Goal: Task Accomplishment & Management: Manage account settings

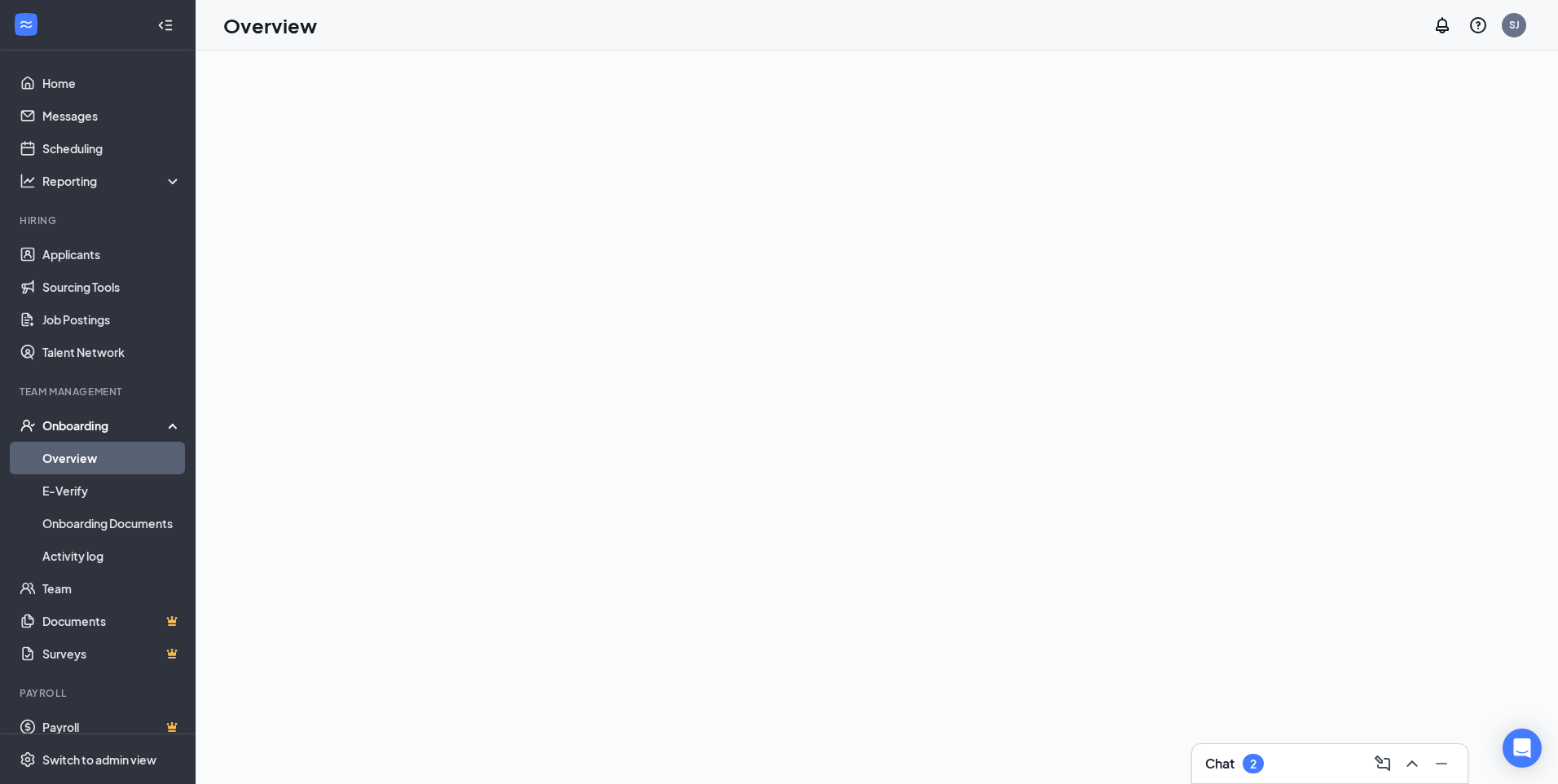
click at [93, 420] on div "Onboarding" at bounding box center [105, 425] width 126 height 16
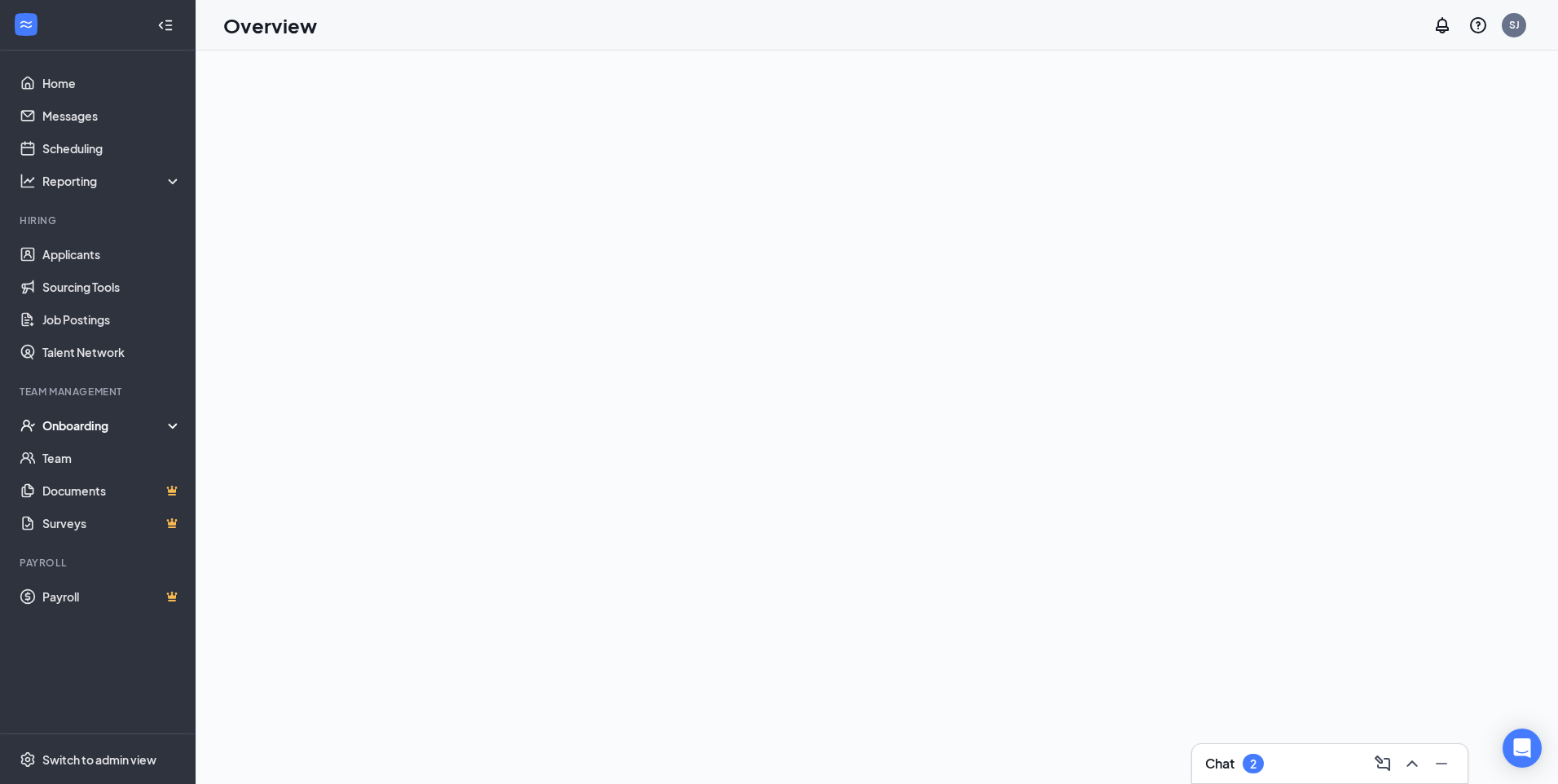
click at [91, 427] on div "Onboarding" at bounding box center [105, 425] width 126 height 16
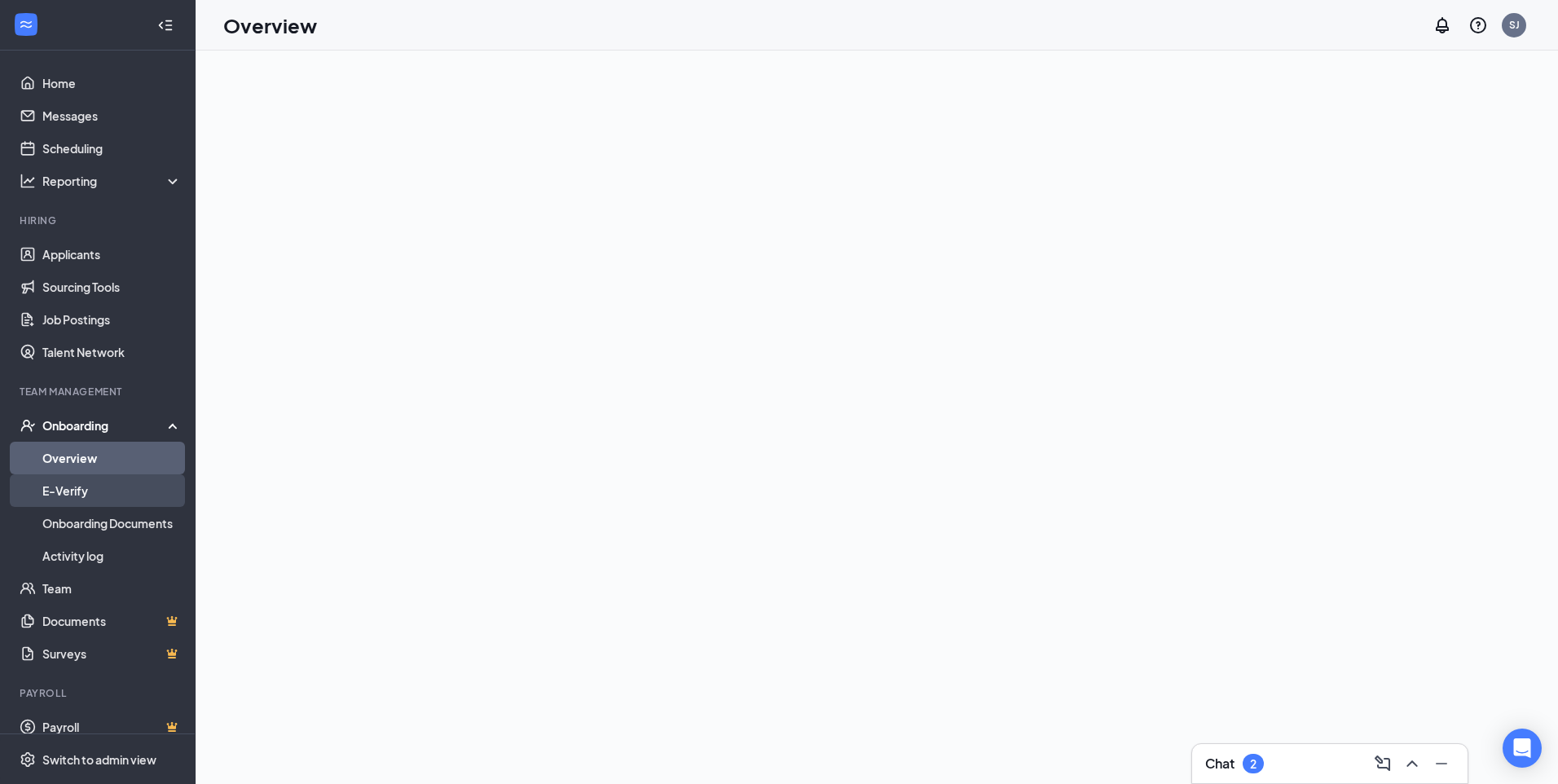
click at [82, 484] on link "E-Verify" at bounding box center [112, 490] width 140 height 33
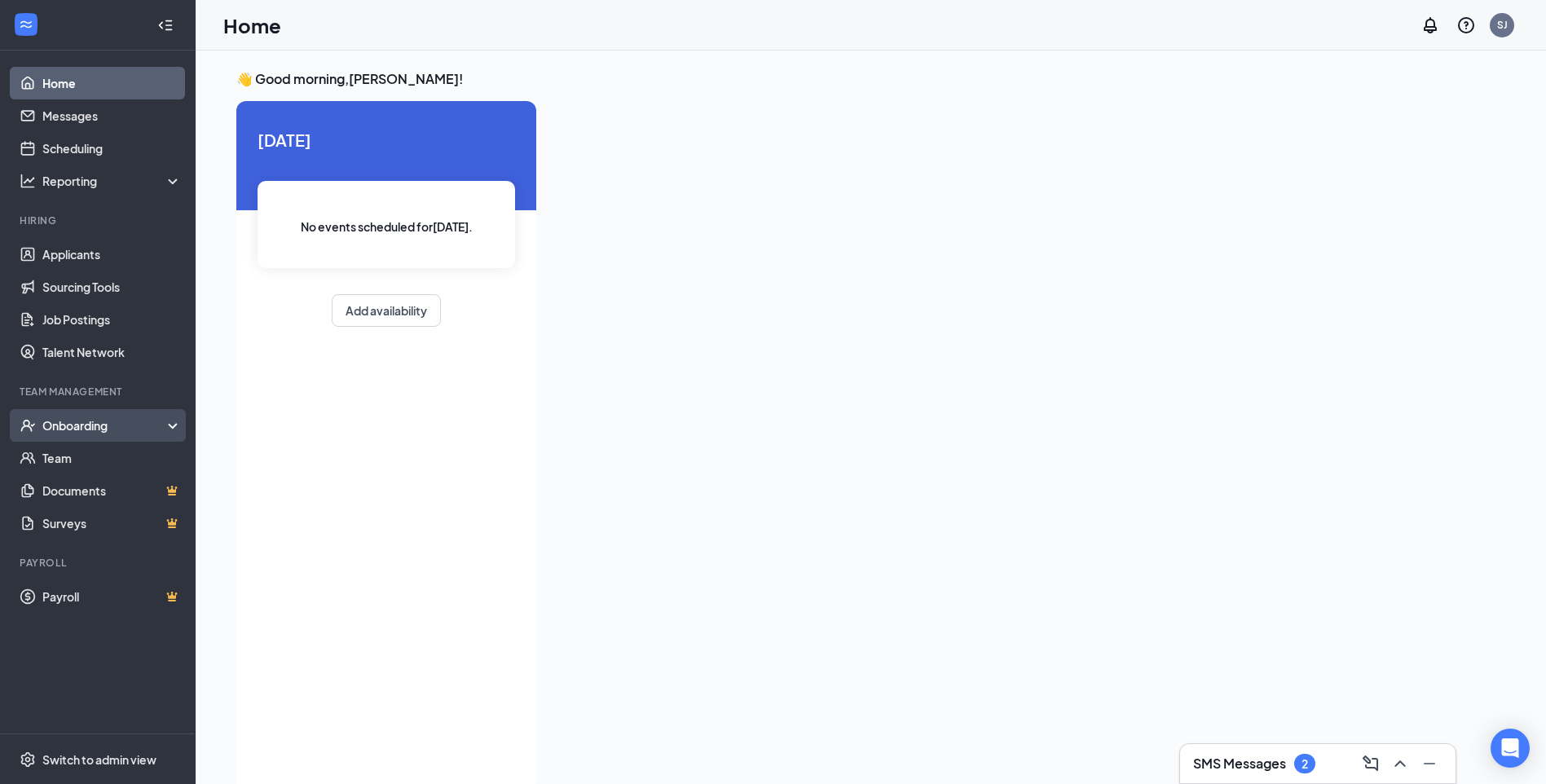
click at [118, 427] on div "Onboarding" at bounding box center [105, 425] width 126 height 16
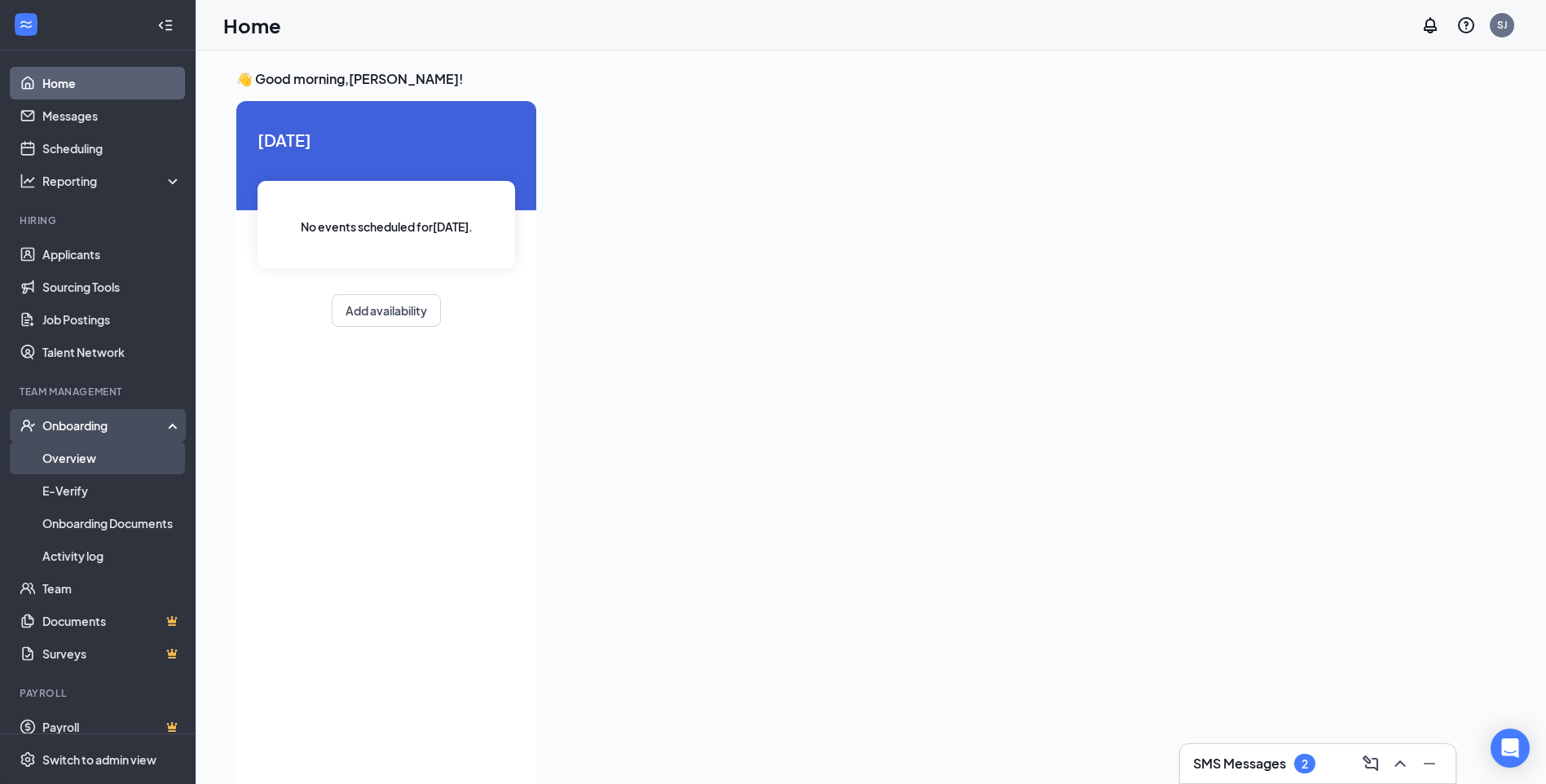
click at [100, 459] on link "Overview" at bounding box center [112, 458] width 140 height 33
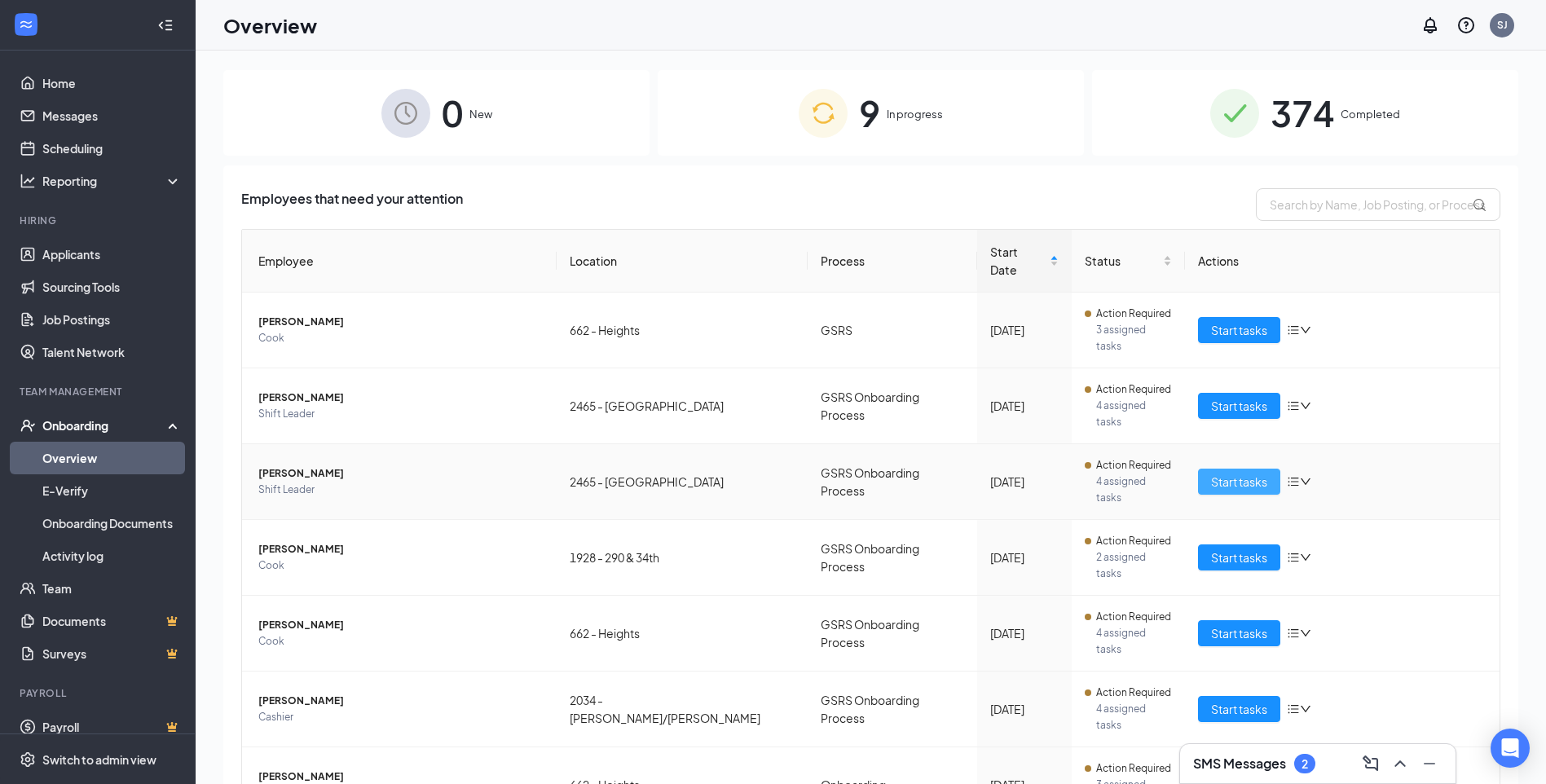
click at [1244, 472] on span "Start tasks" at bounding box center [1240, 481] width 57 height 18
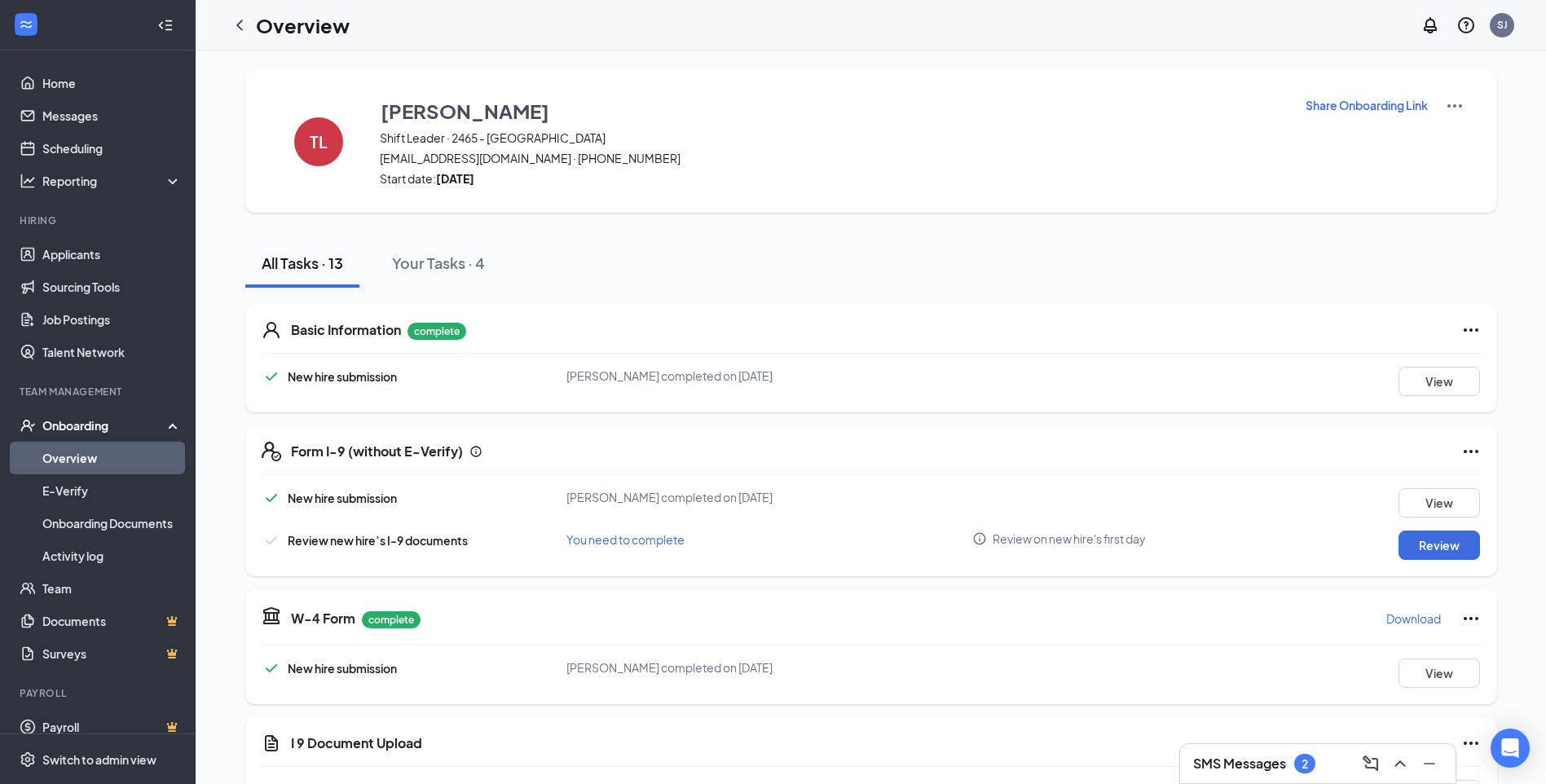
click at [1318, 105] on p "Share Onboarding Link" at bounding box center [1366, 105] width 122 height 16
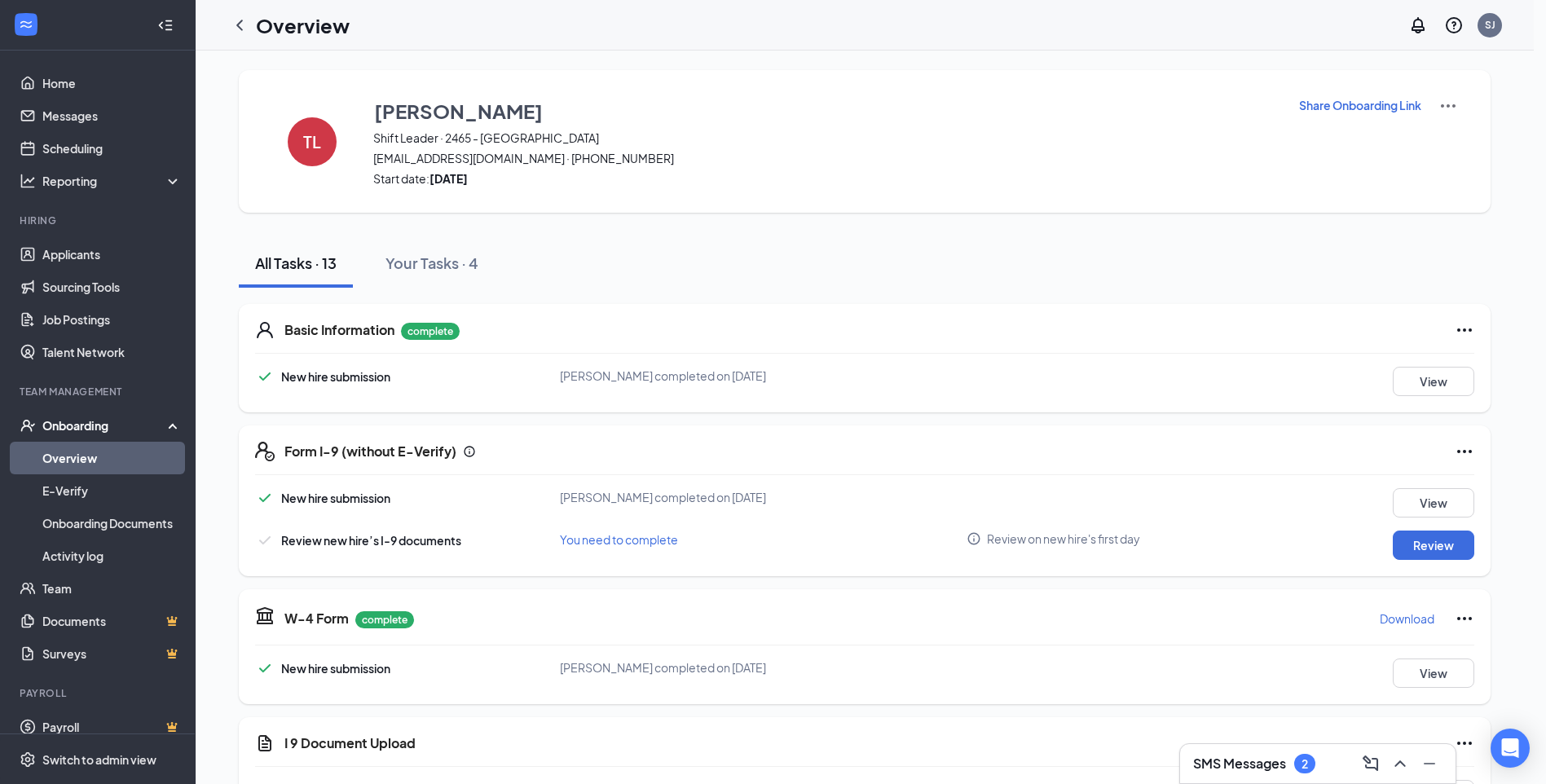
type textarea "Hi Troy, This is a gentle reminder to complete your onboarding before your firs…"
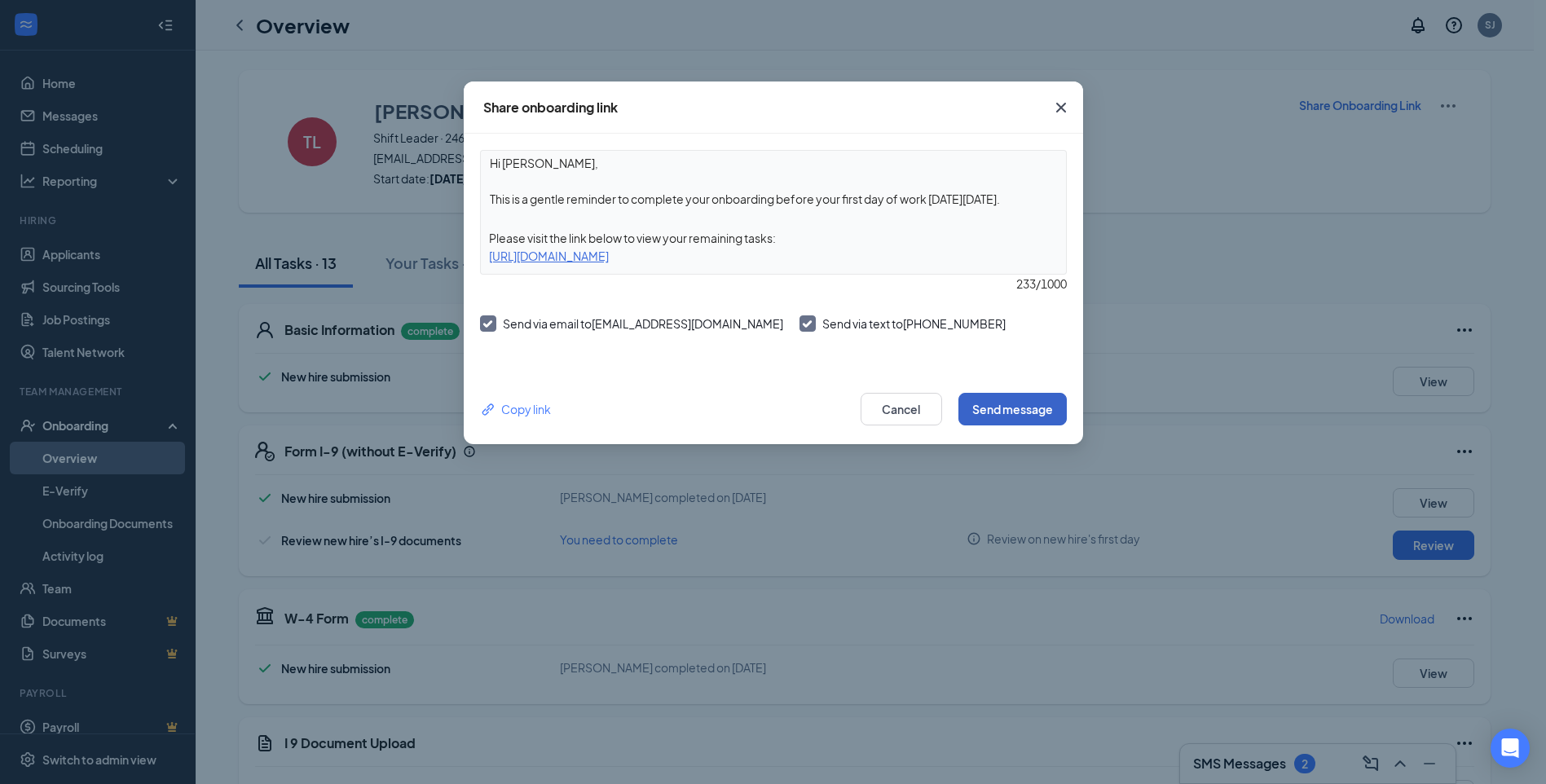
click at [1034, 396] on button "Send message" at bounding box center [1012, 409] width 109 height 33
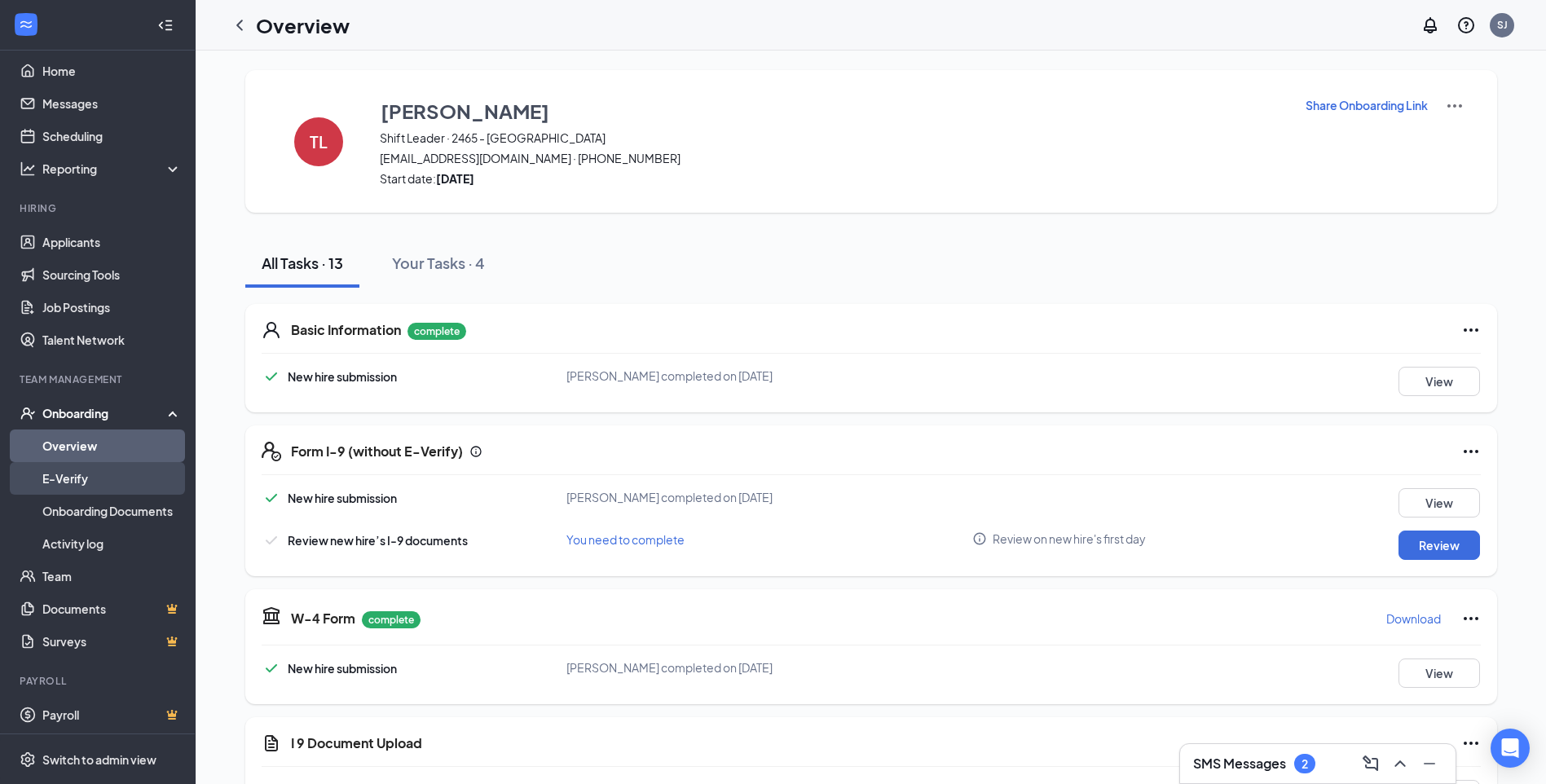
scroll to position [16, 0]
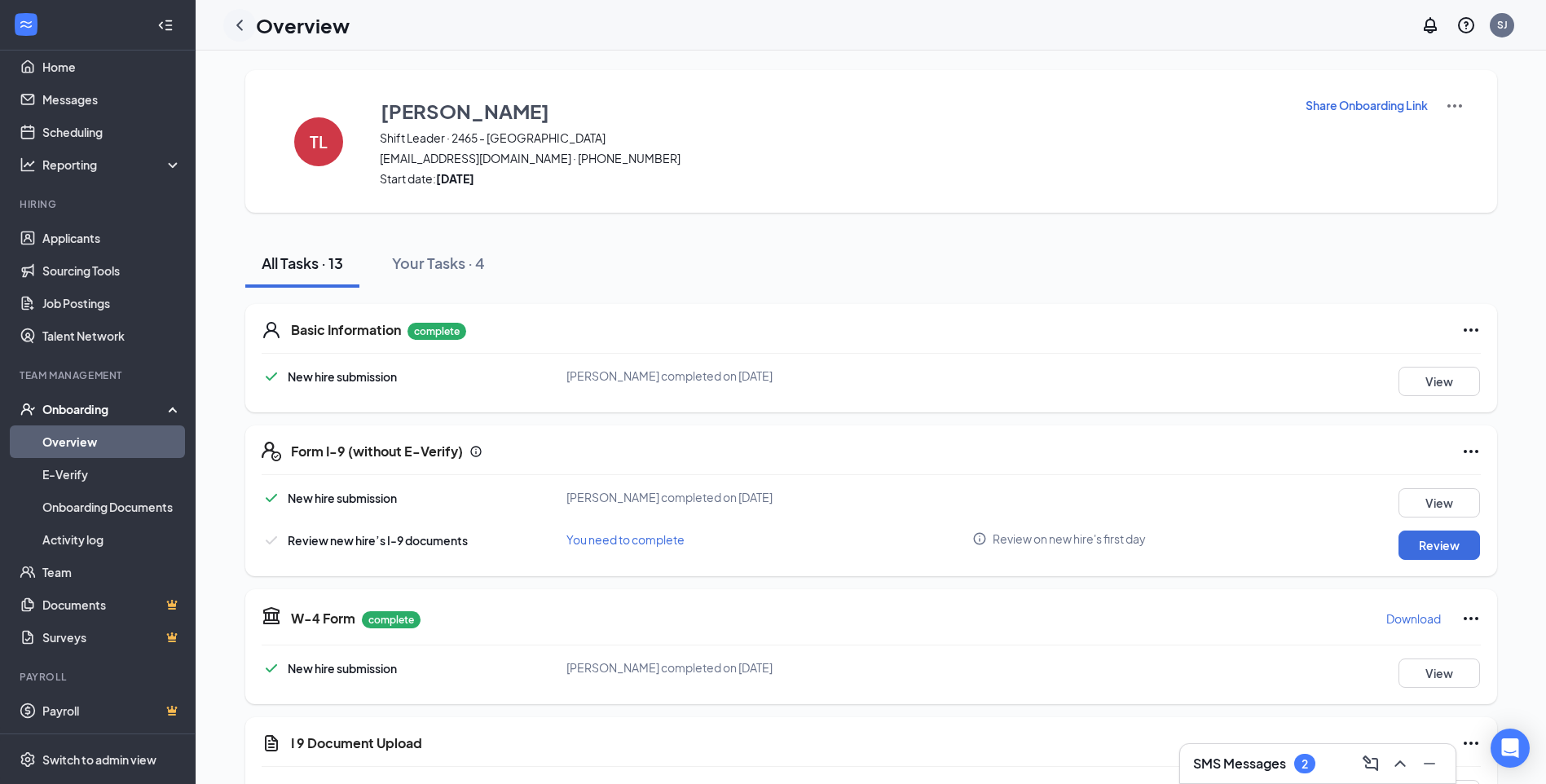
click at [239, 26] on icon "ChevronLeft" at bounding box center [239, 25] width 7 height 10
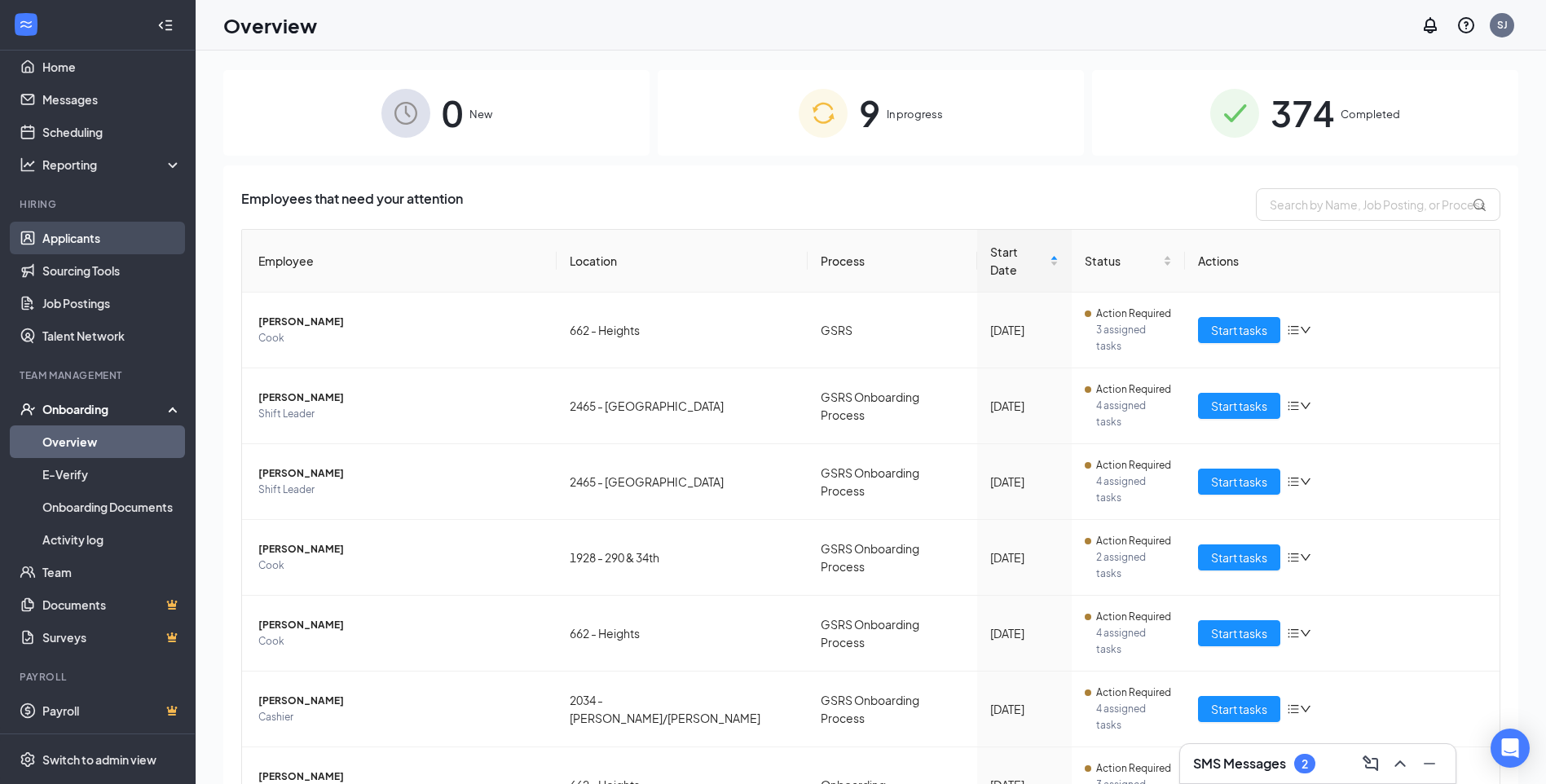
click at [80, 229] on link "Applicants" at bounding box center [112, 238] width 140 height 33
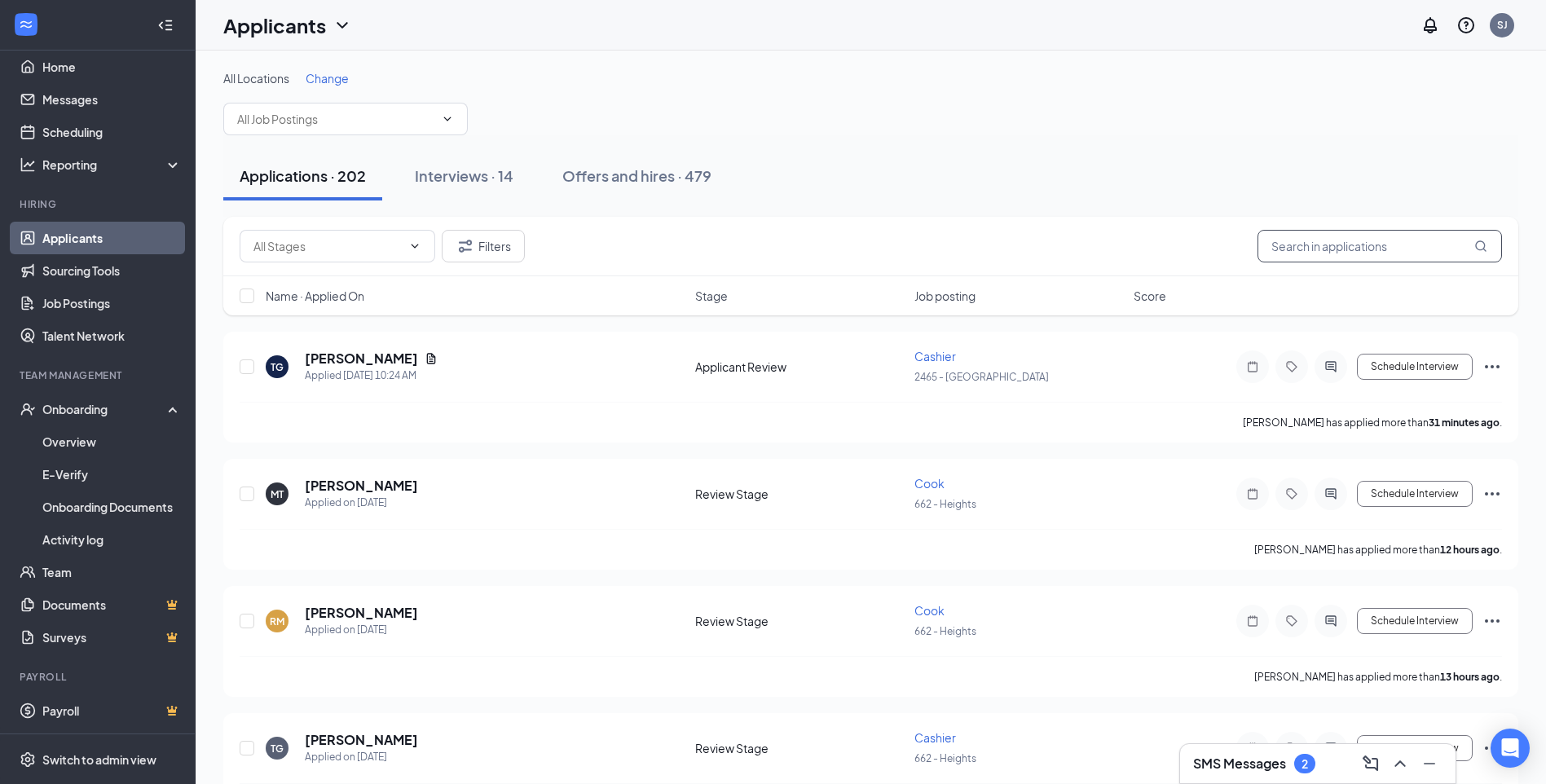
click at [1313, 249] on input "text" at bounding box center [1380, 246] width 245 height 33
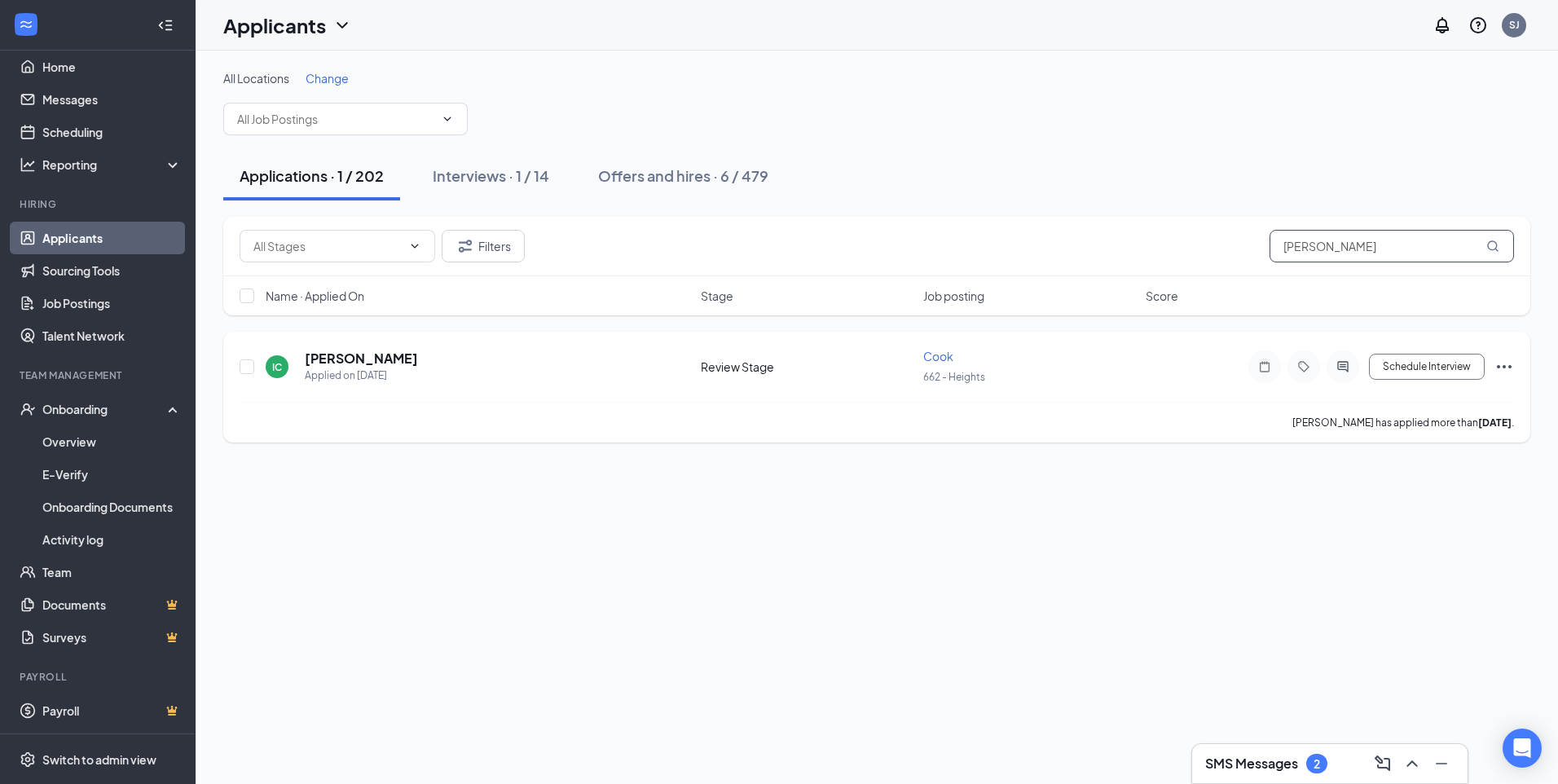
type input "cole"
click at [1504, 366] on icon "Ellipses" at bounding box center [1505, 366] width 15 height 3
click at [1403, 400] on p "Mark as hired" at bounding box center [1431, 401] width 140 height 16
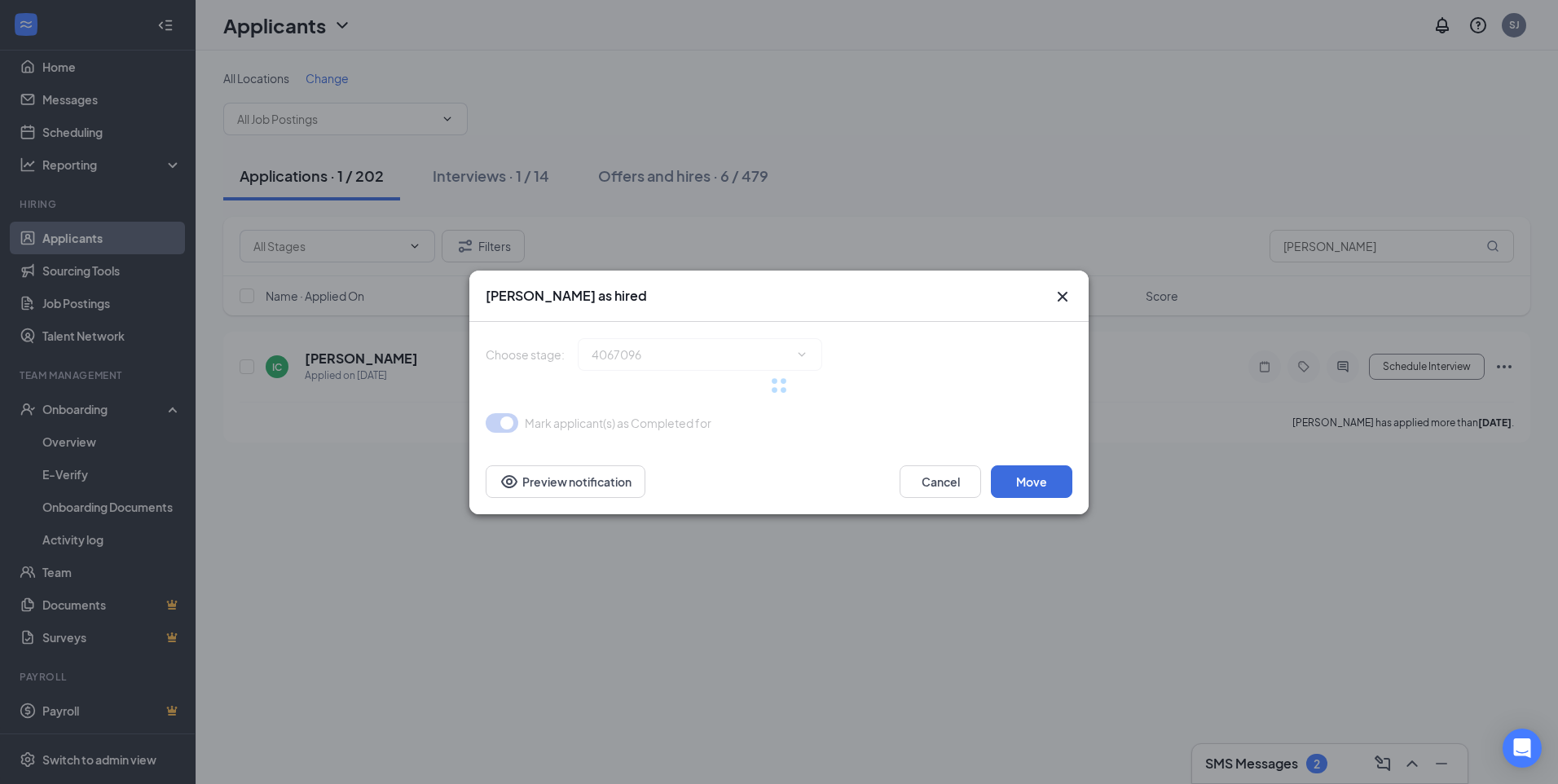
type input "Hiring Complete (final stage)"
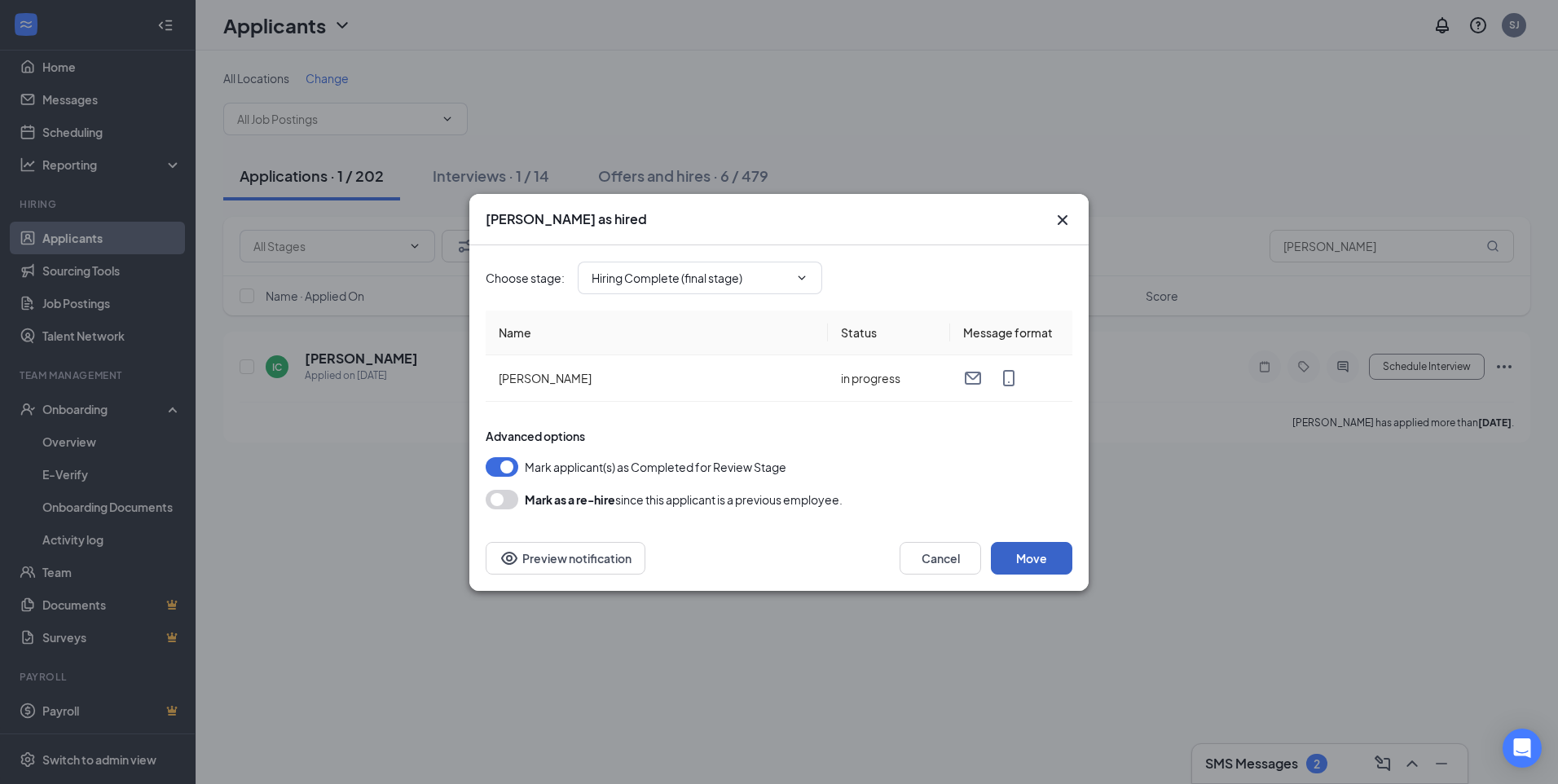
click at [1027, 560] on button "Move" at bounding box center [1032, 558] width 81 height 33
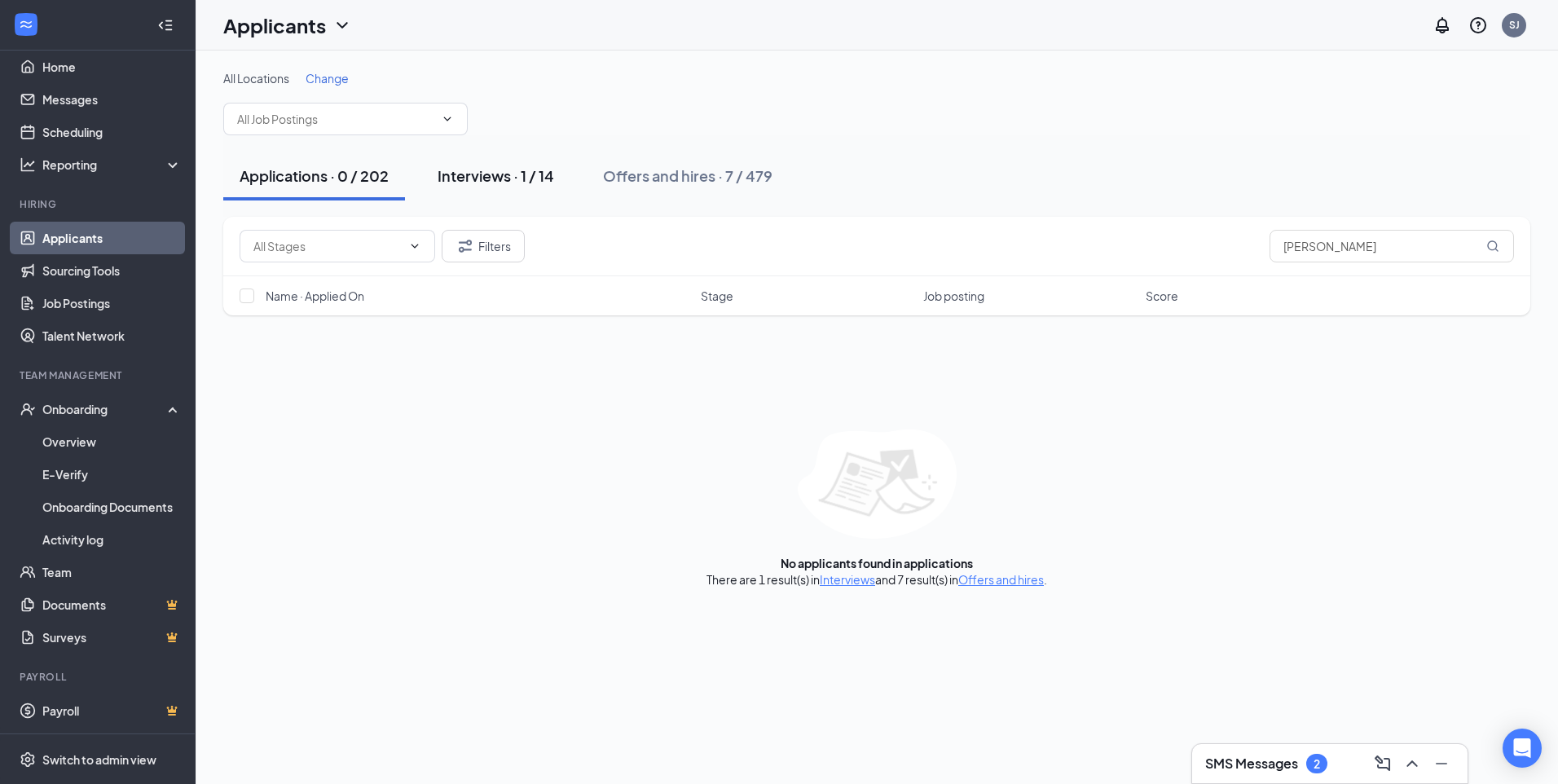
click at [482, 172] on div "Interviews · 1 / 14" at bounding box center [495, 176] width 116 height 21
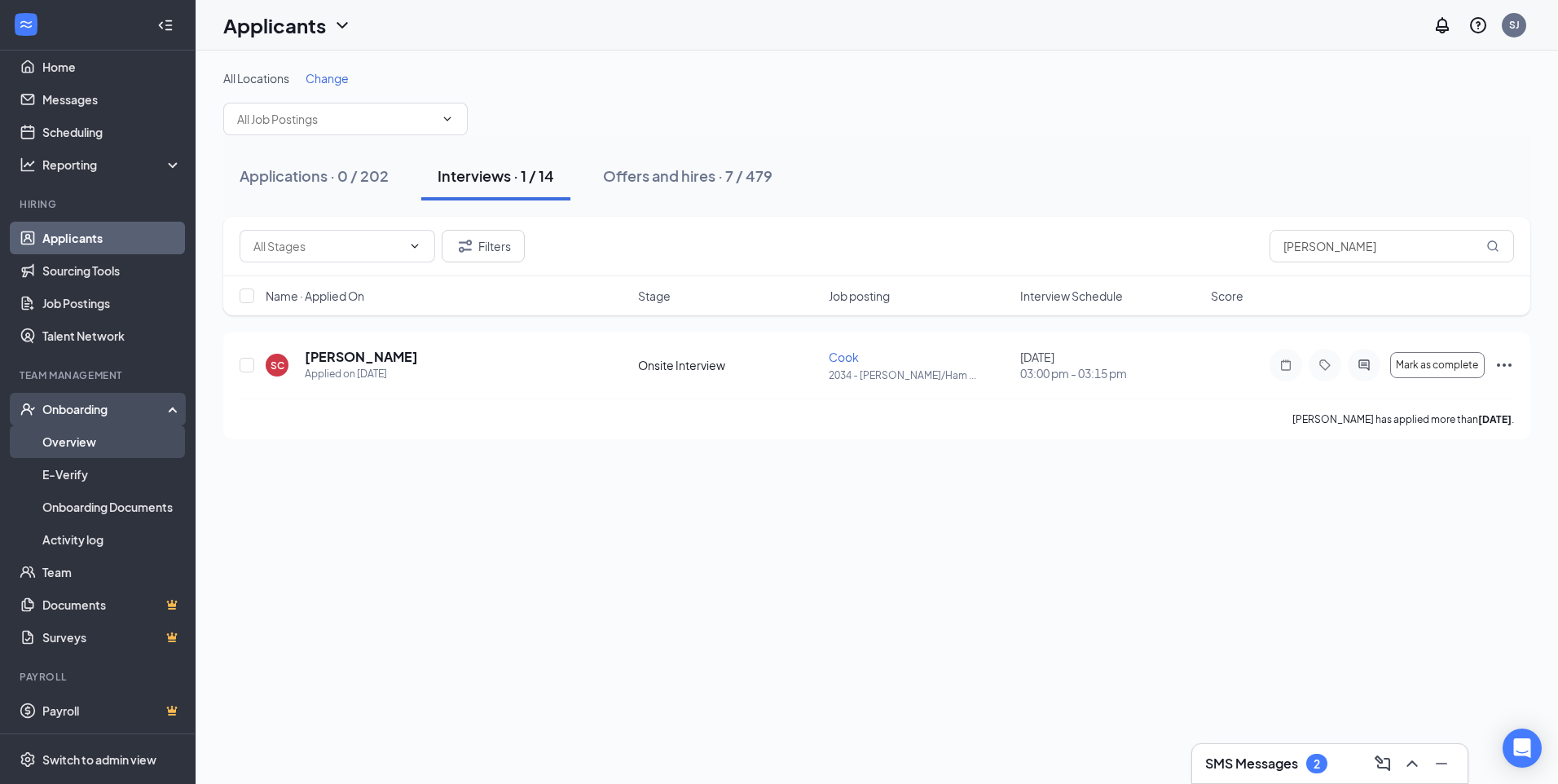
click at [88, 437] on link "Overview" at bounding box center [112, 441] width 140 height 33
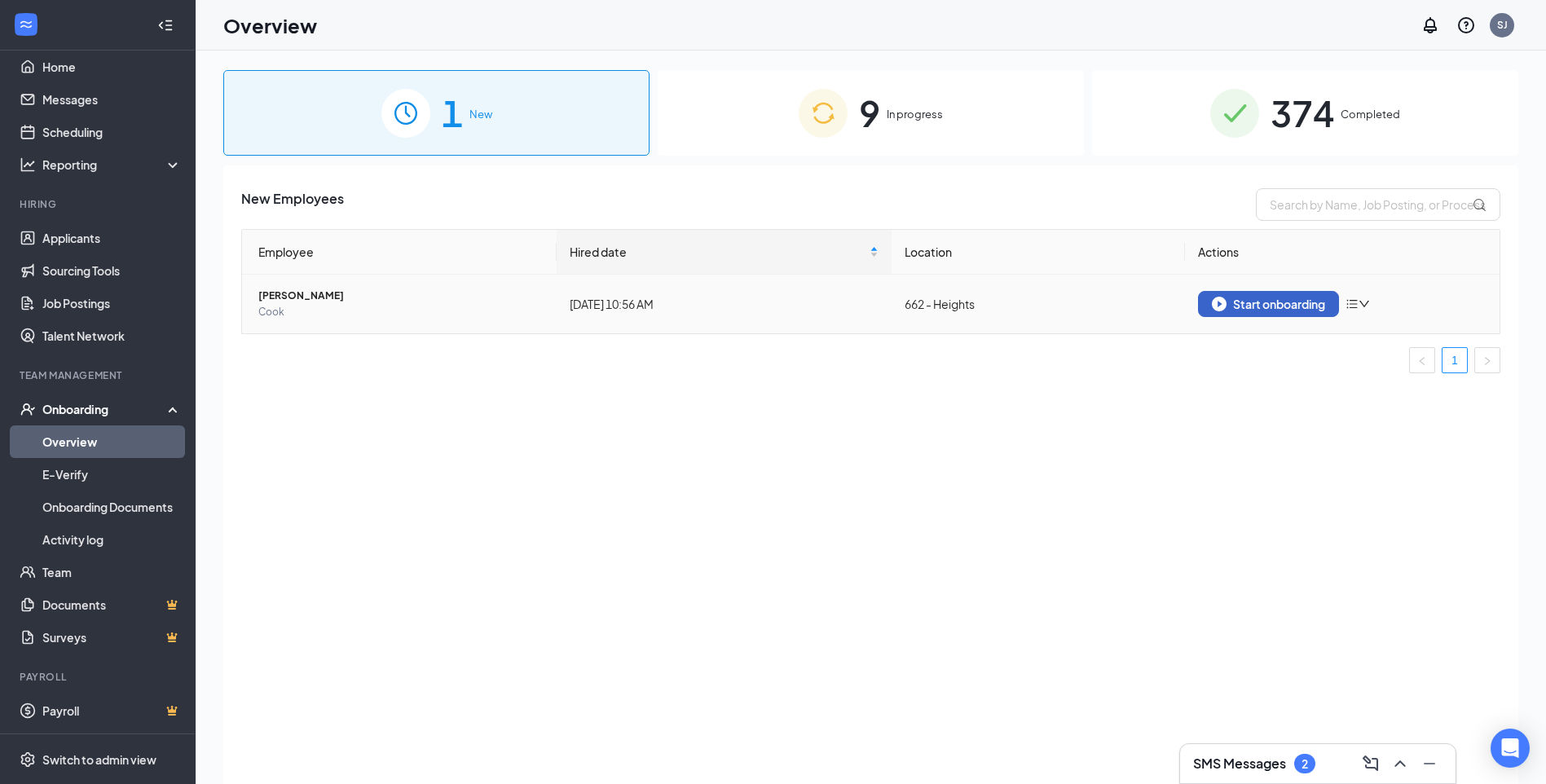
click at [1268, 302] on div "Start onboarding" at bounding box center [1269, 304] width 113 height 15
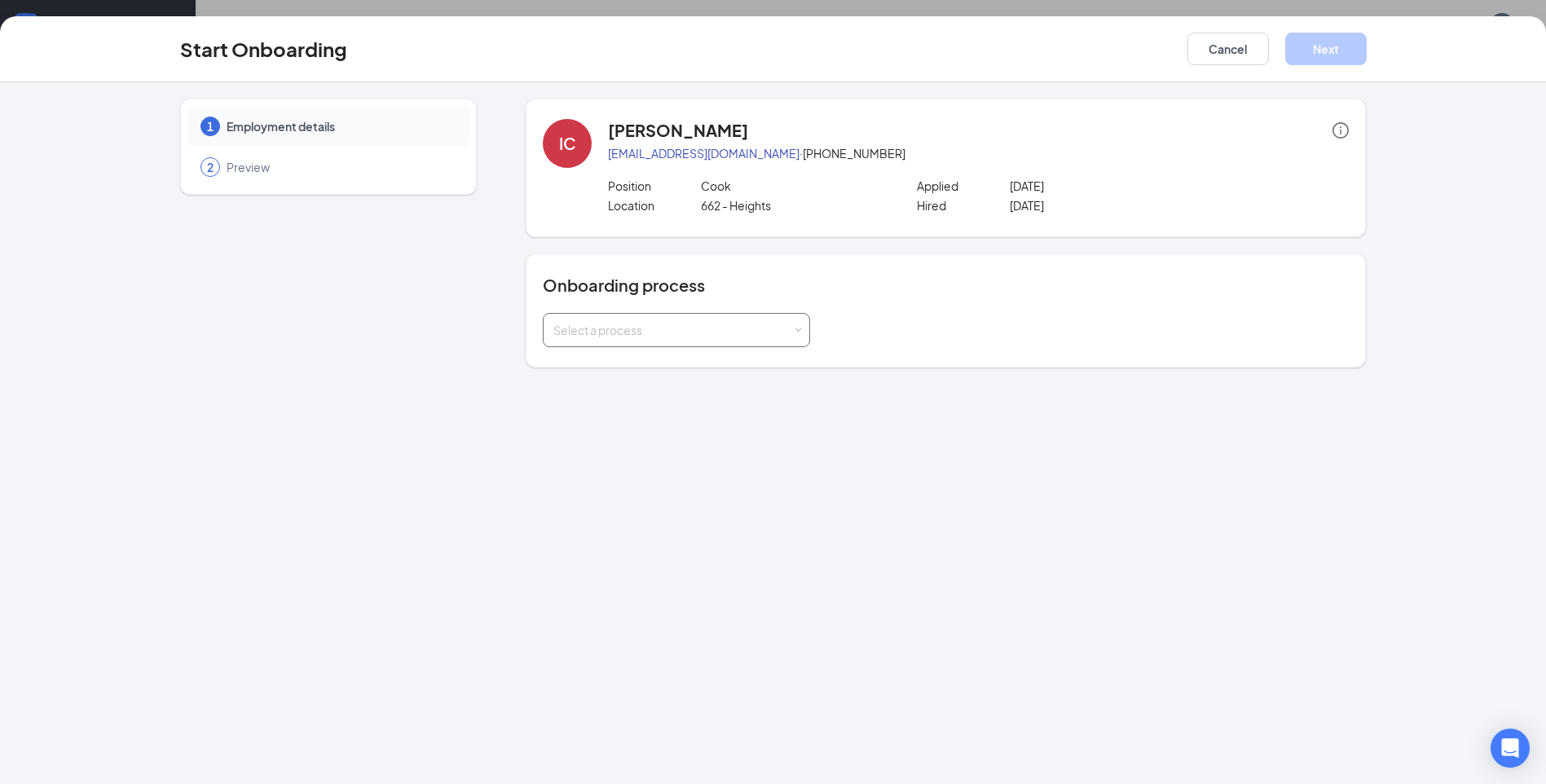
click at [793, 333] on div "Select a process" at bounding box center [677, 330] width 247 height 33
click at [721, 402] on li "GSRS Onboarding Process" at bounding box center [677, 394] width 267 height 29
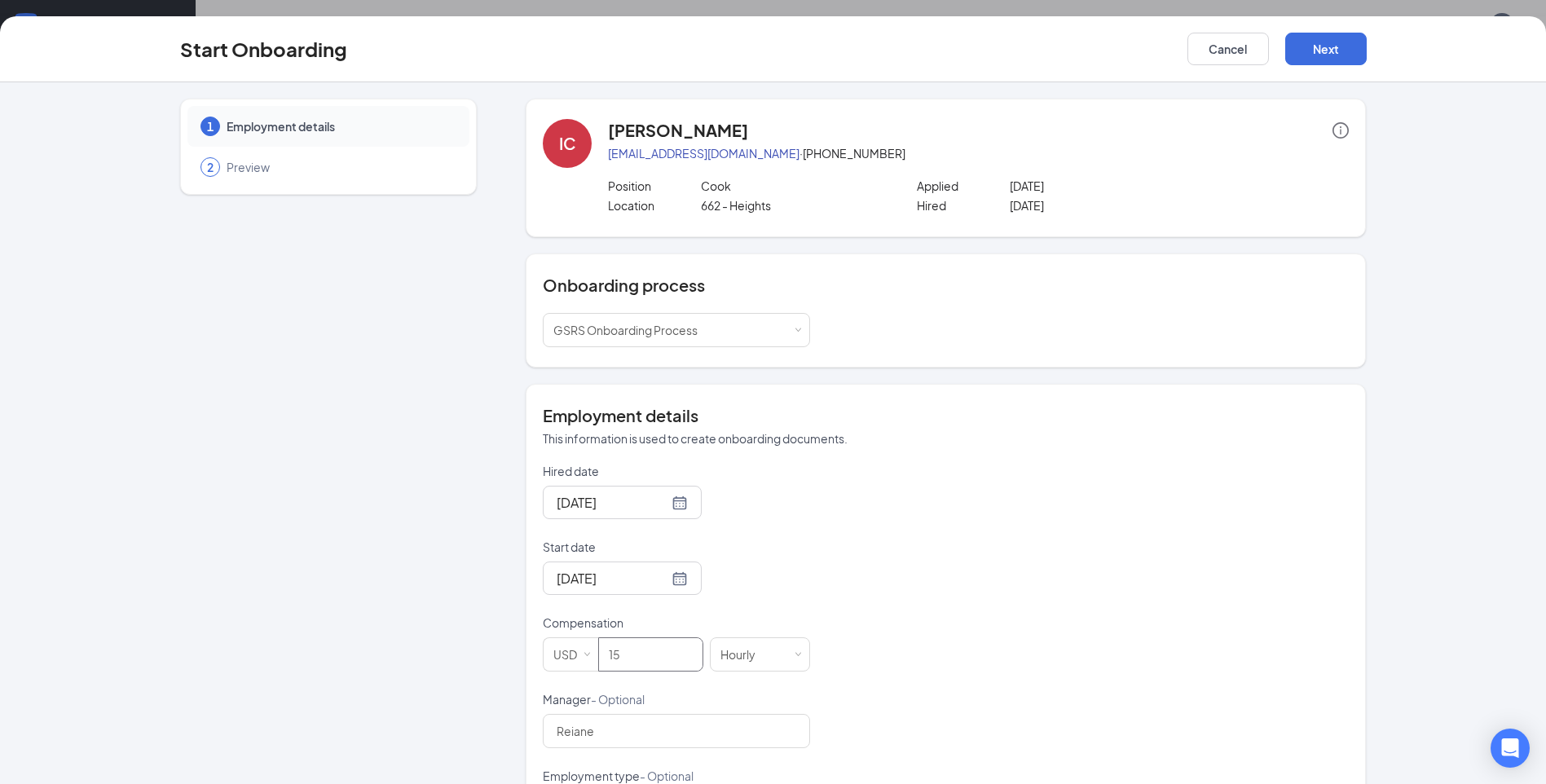
drag, startPoint x: 661, startPoint y: 659, endPoint x: 593, endPoint y: 677, distance: 70.3
click at [593, 677] on form "Hired date Sep 5, 2025 Start date Sep 5, 2025 Compensation USD 15 Hourly Manage…" at bounding box center [677, 729] width 267 height 533
type input "11"
click at [828, 552] on div "Hired date Sep 5, 2025 Start date Sep 5, 2025 Compensation USD 11 Hourly Manage…" at bounding box center [946, 729] width 806 height 533
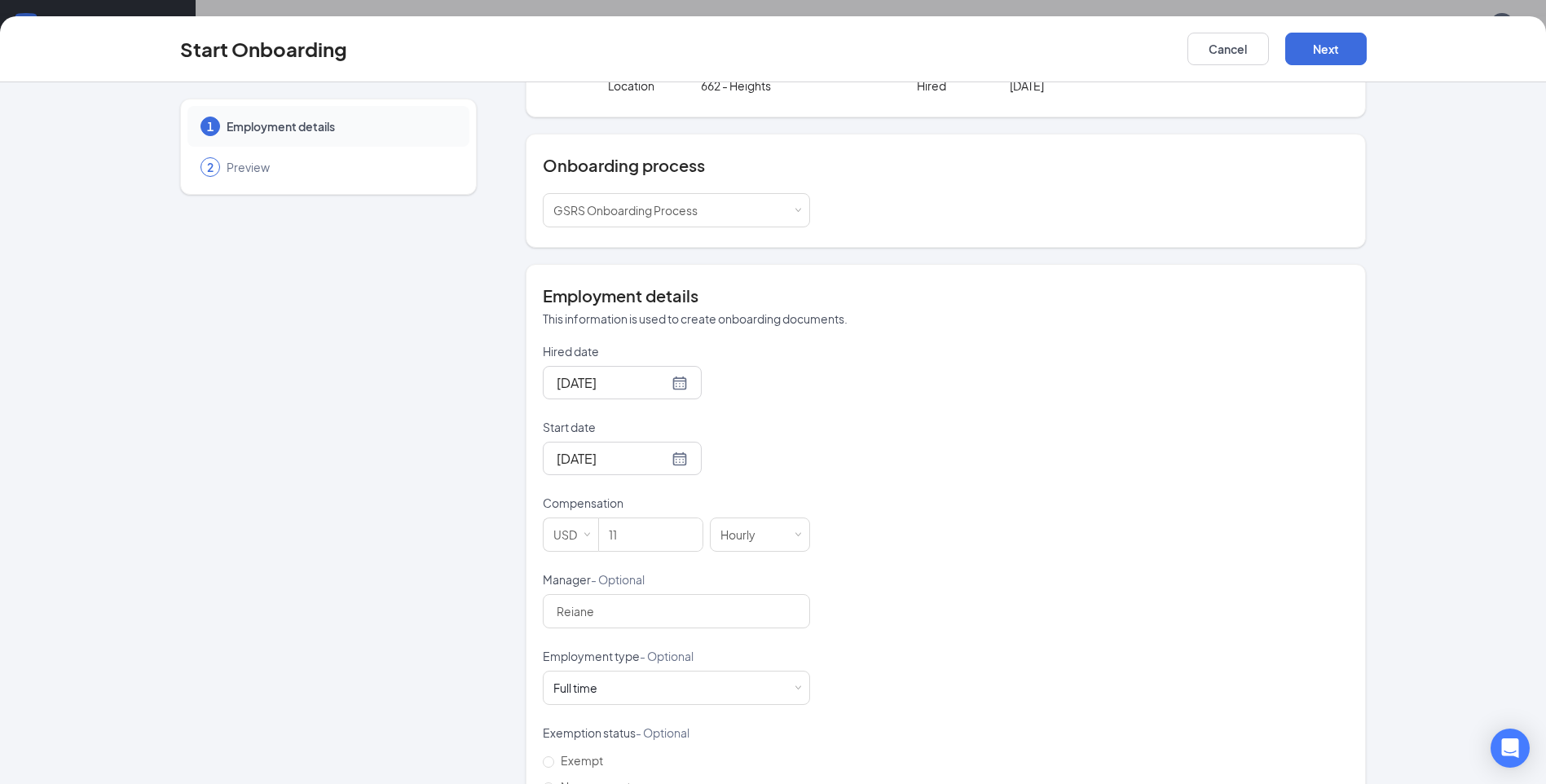
scroll to position [163, 0]
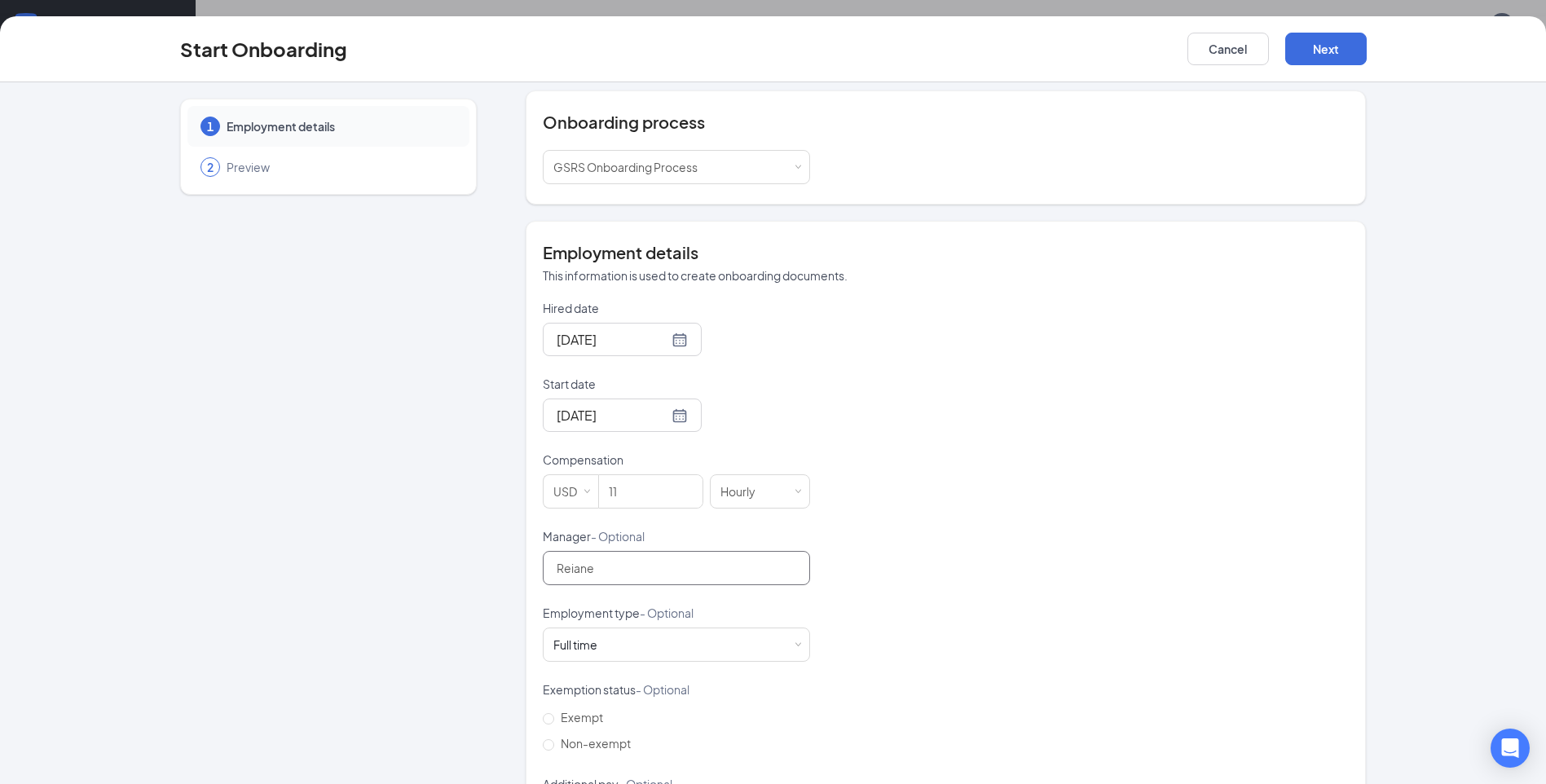
drag, startPoint x: 596, startPoint y: 567, endPoint x: 484, endPoint y: 572, distance: 112.1
click at [484, 572] on div "1 Employment details 2 Preview IC Ioneshea Cole ioneshea87@icloud.com · (346) 3…" at bounding box center [774, 394] width 1187 height 917
type input "Shetara Jones"
click at [1304, 48] on button "Next" at bounding box center [1326, 49] width 81 height 33
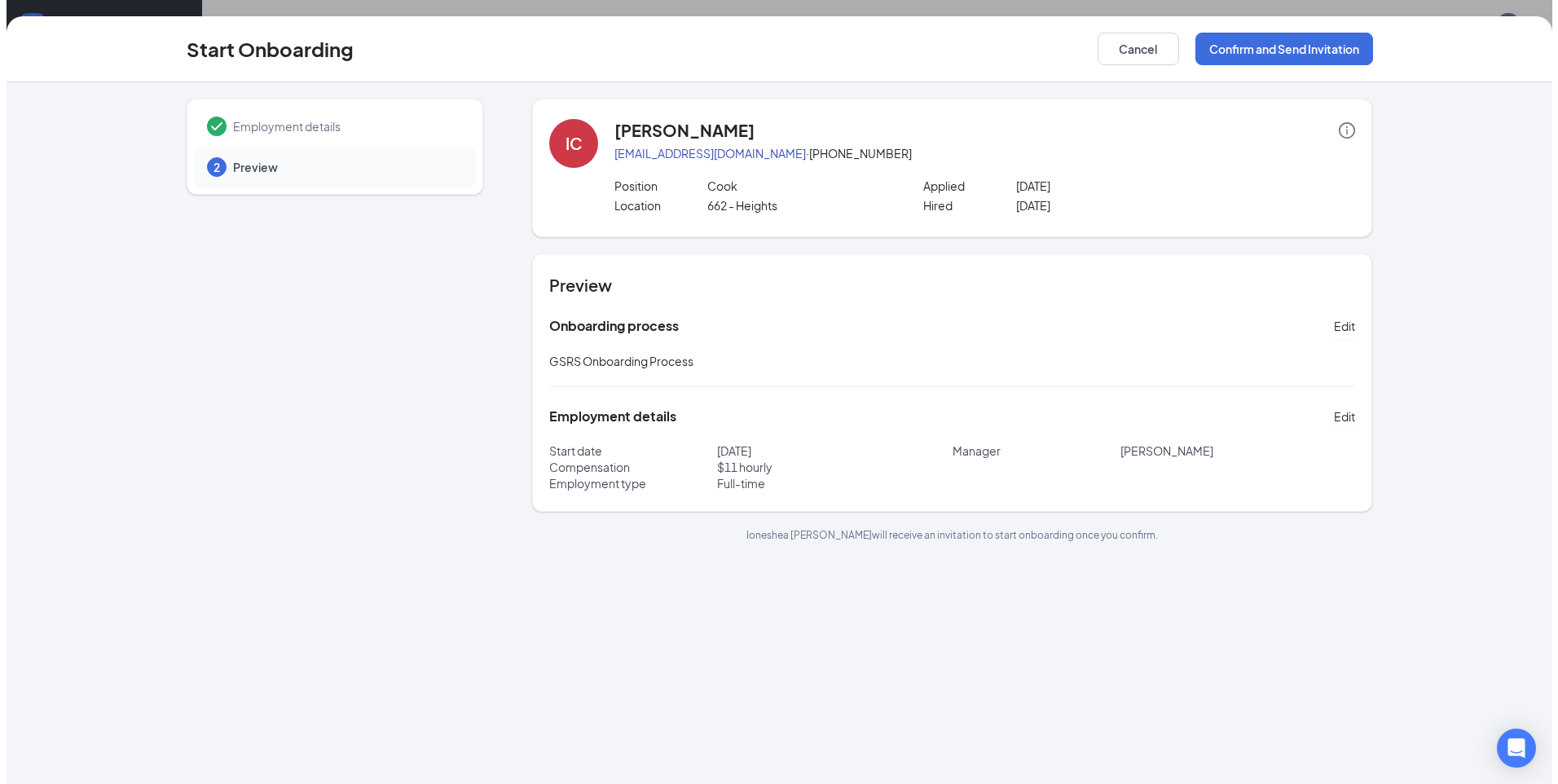
scroll to position [0, 0]
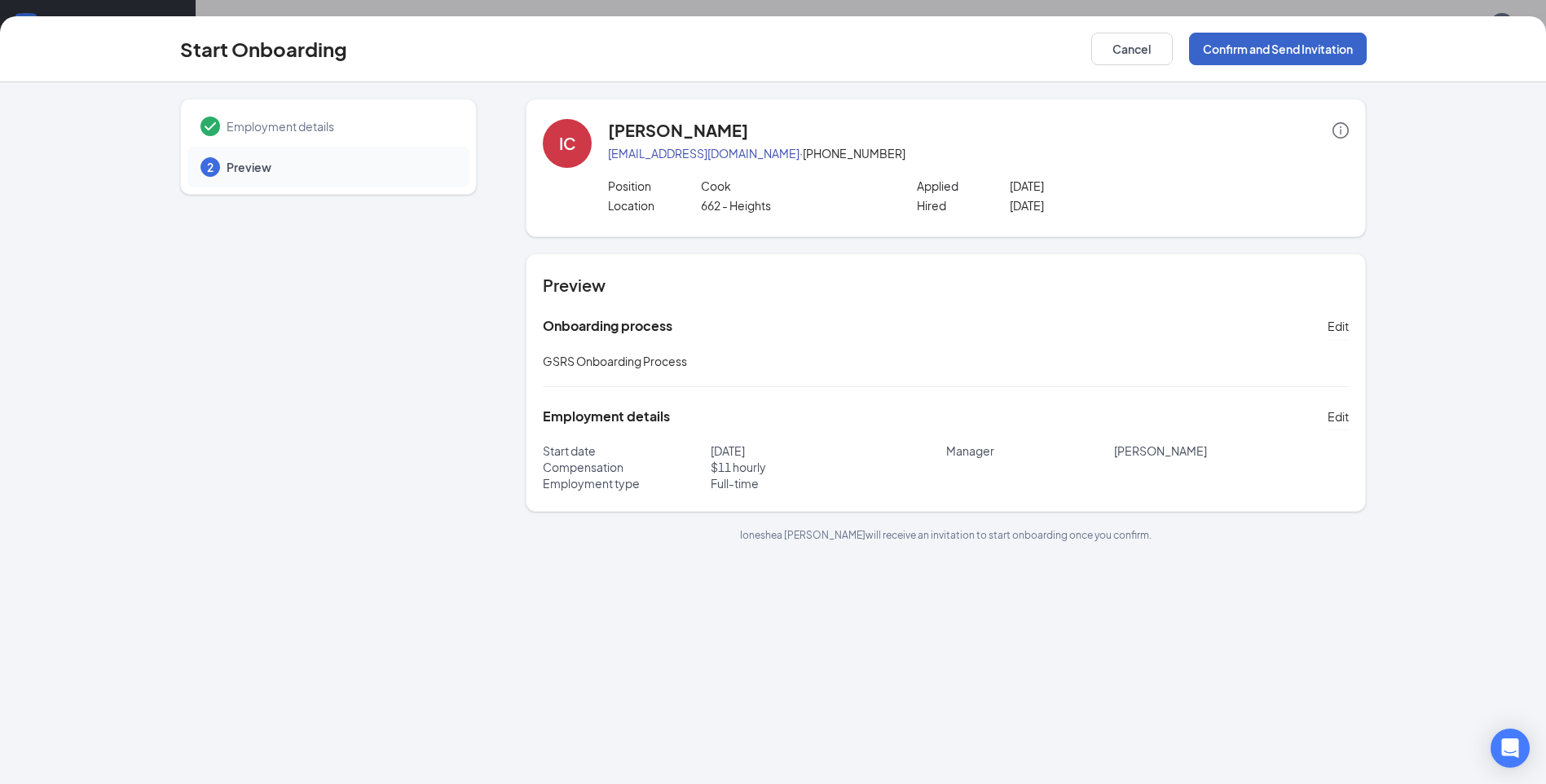
click at [1216, 46] on button "Confirm and Send Invitation" at bounding box center [1279, 49] width 178 height 33
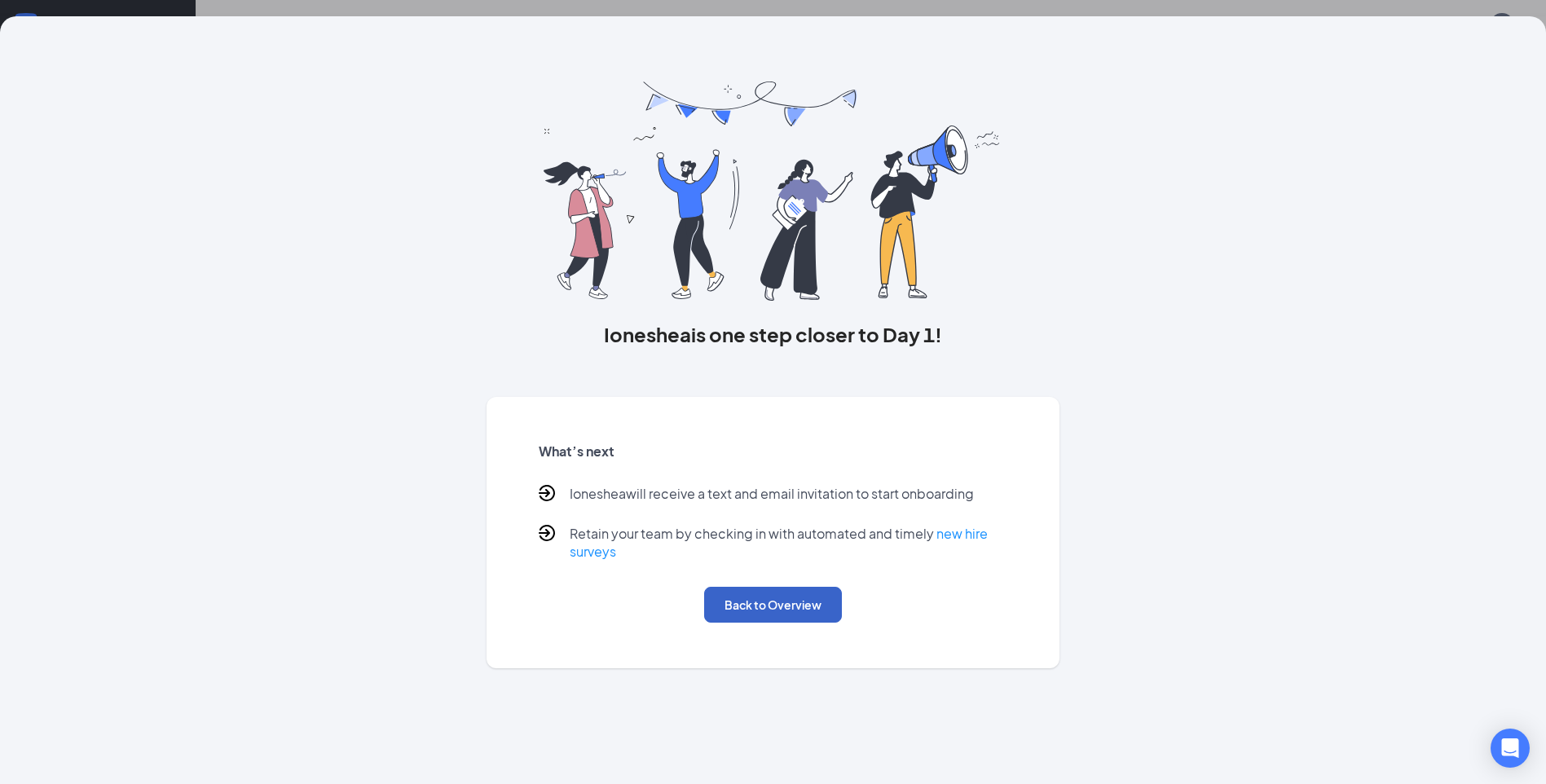
click at [807, 611] on button "Back to Overview" at bounding box center [773, 605] width 138 height 36
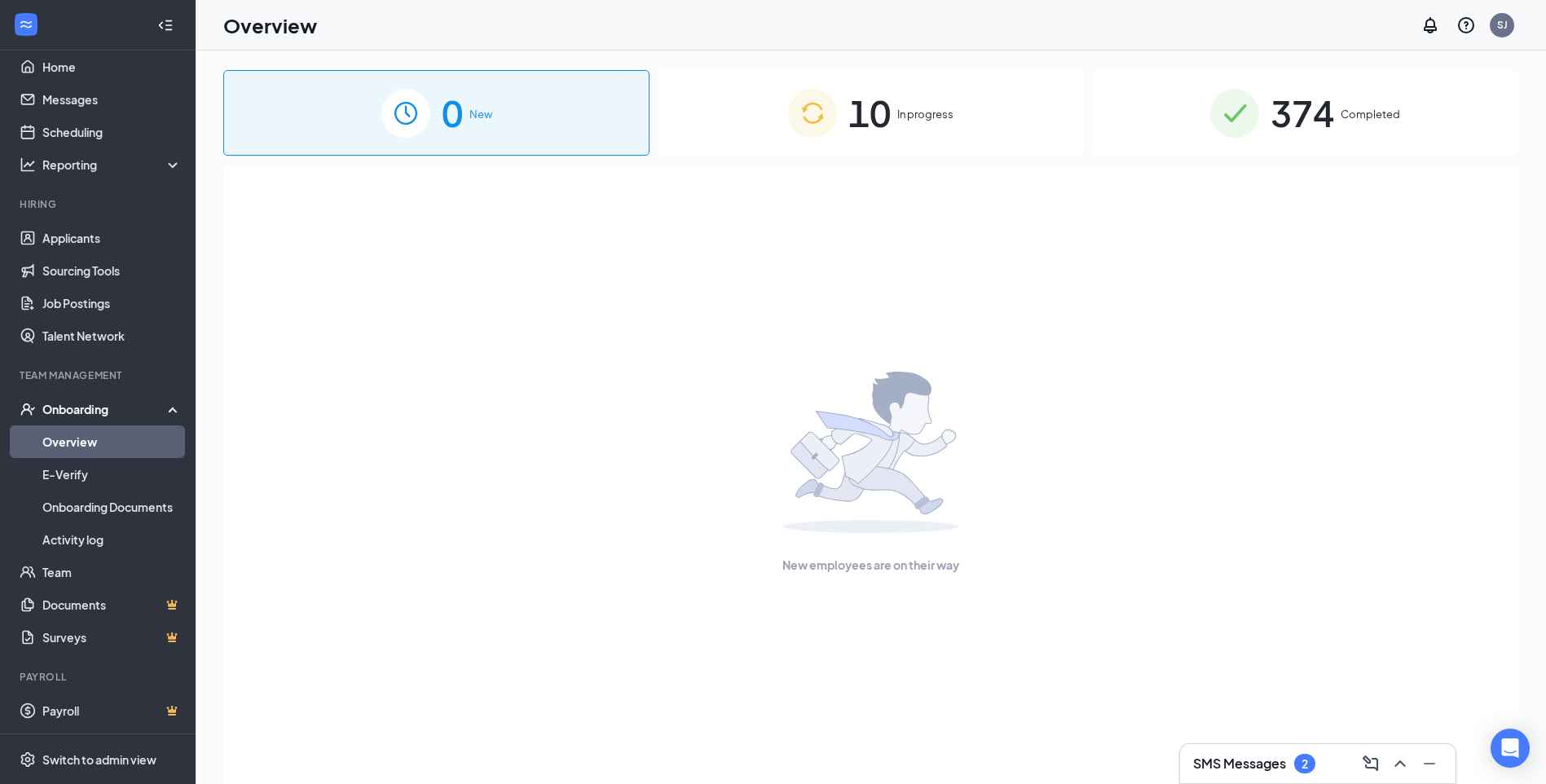
click at [951, 108] on span "In progress" at bounding box center [926, 113] width 57 height 16
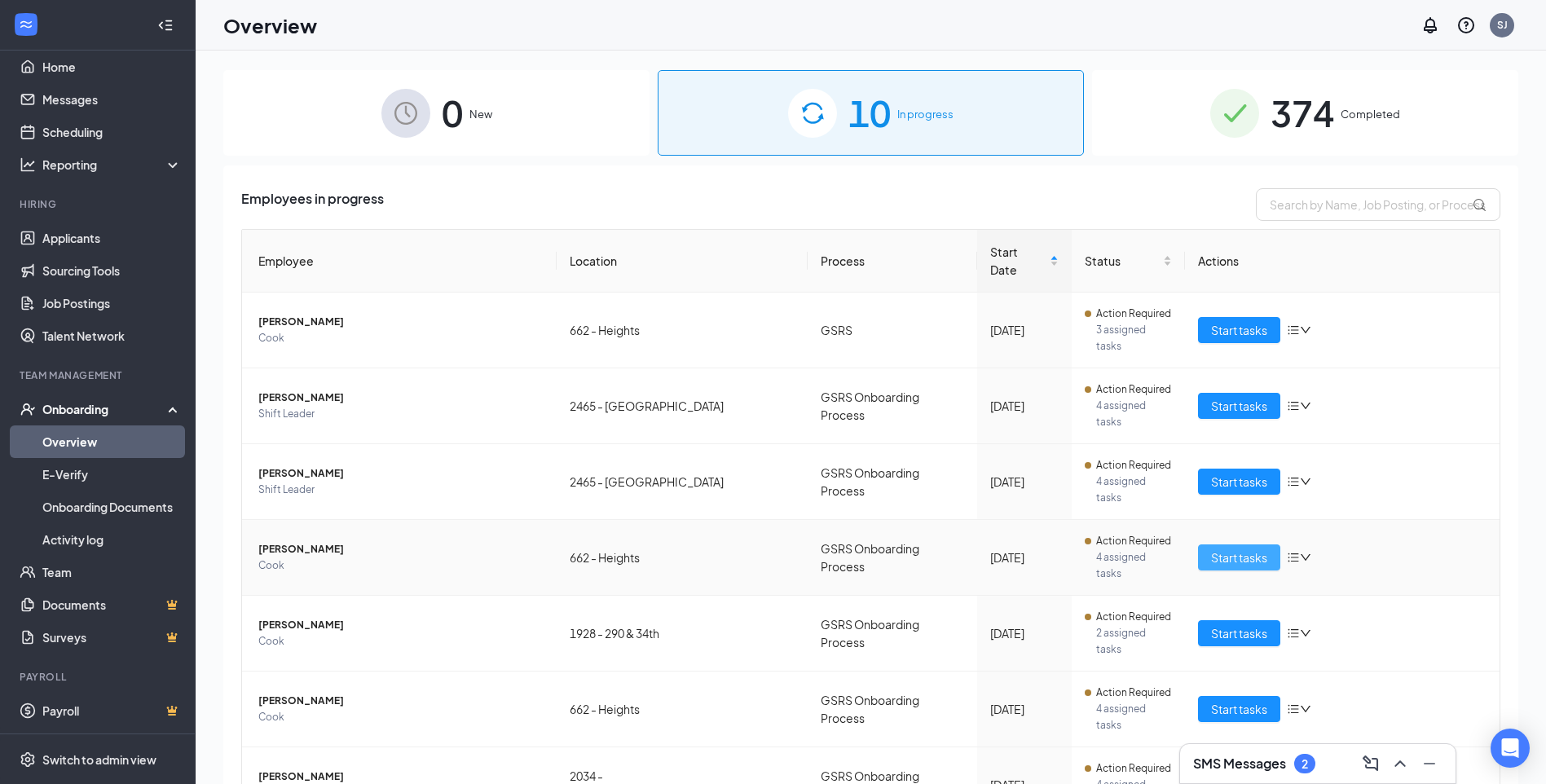
click at [1261, 544] on button "Start tasks" at bounding box center [1239, 557] width 82 height 26
